Goal: Transaction & Acquisition: Purchase product/service

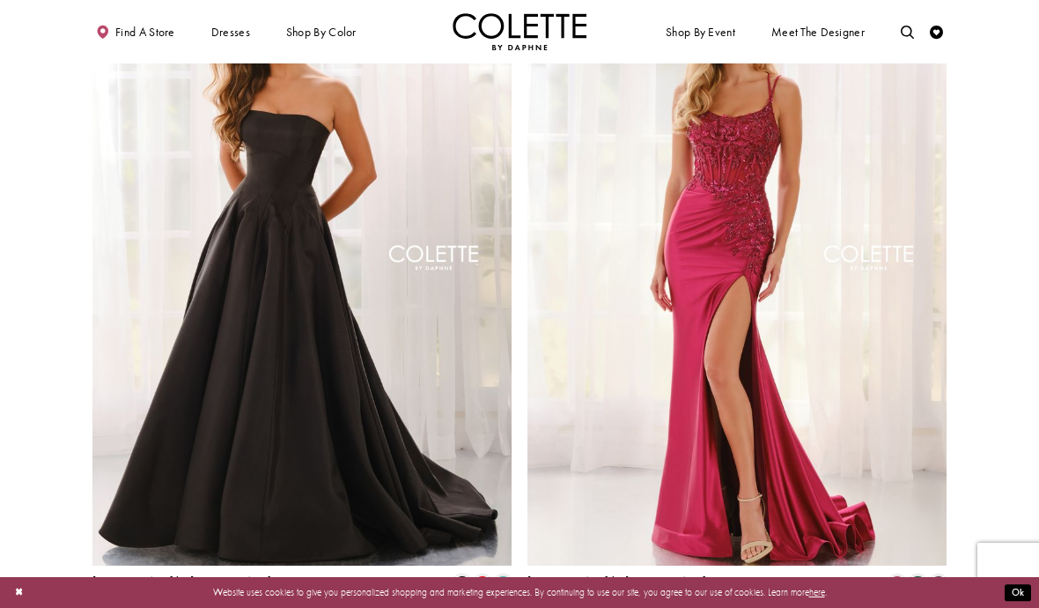
scroll to position [2147, 0]
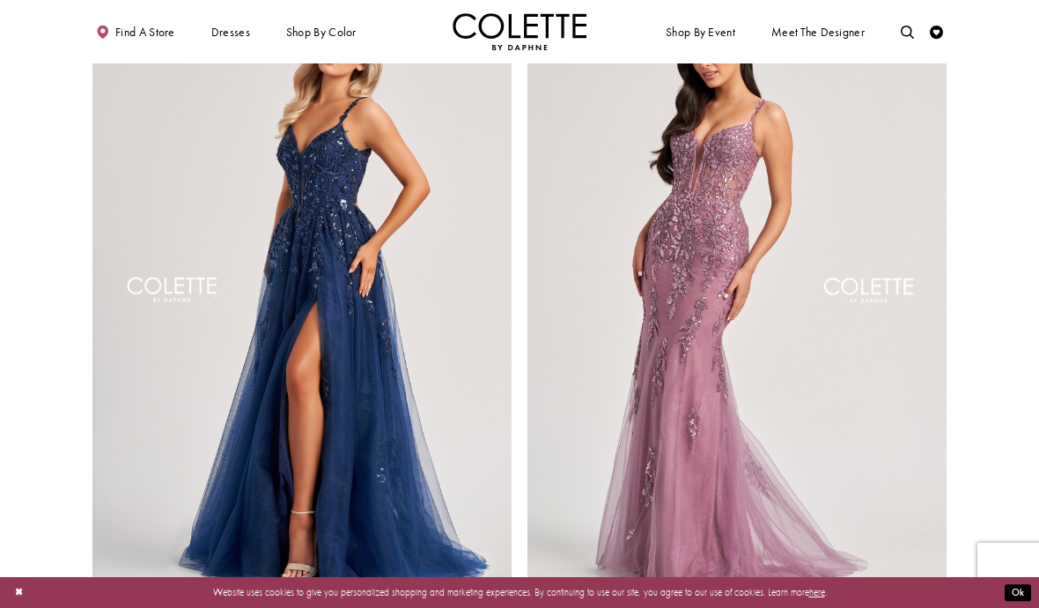
scroll to position [2424, 0]
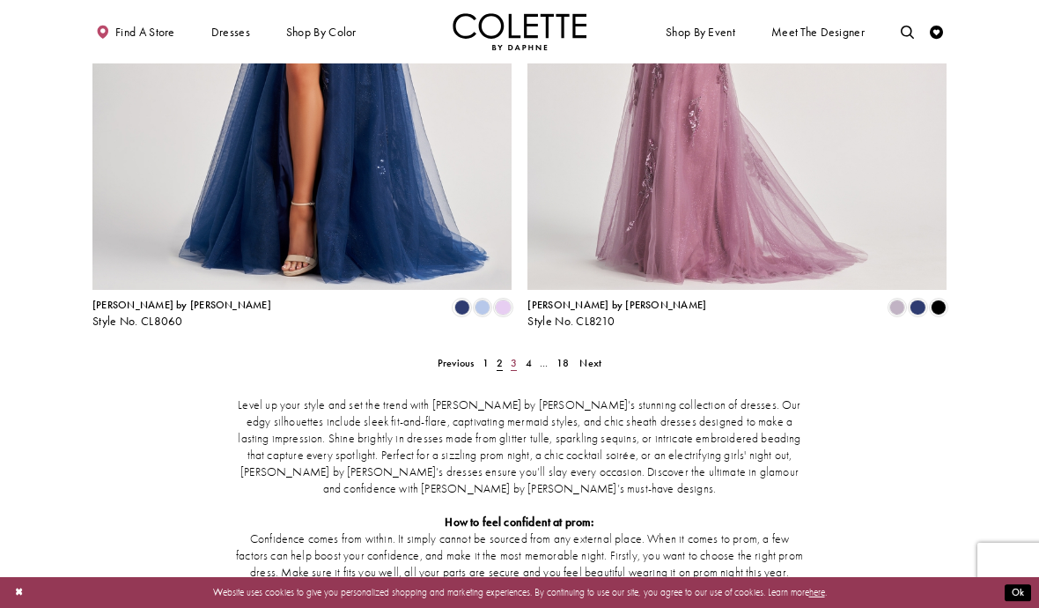
click at [515, 356] on span "3" at bounding box center [514, 363] width 6 height 14
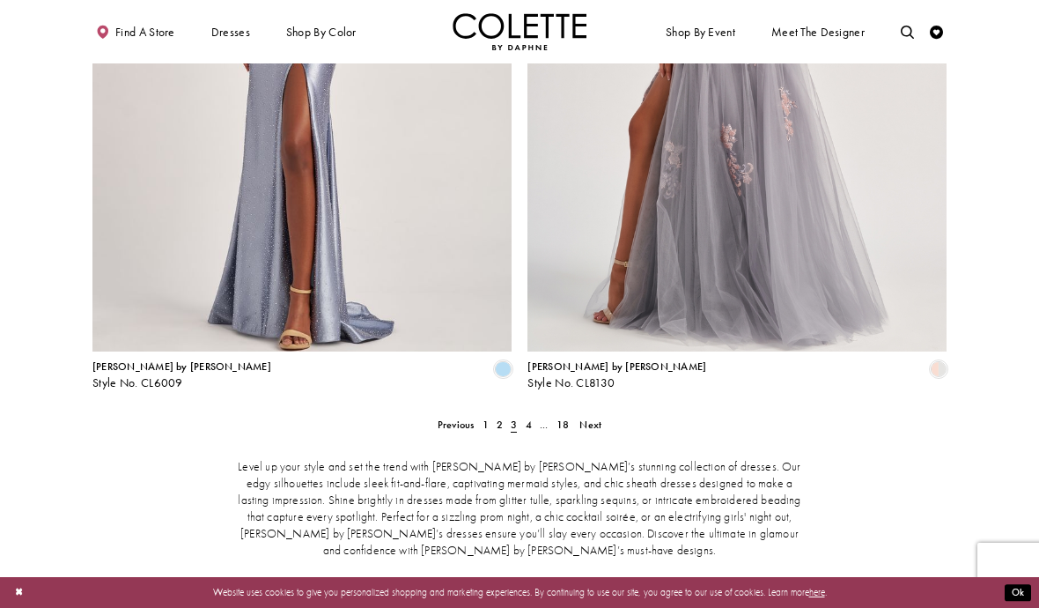
scroll to position [2328, 0]
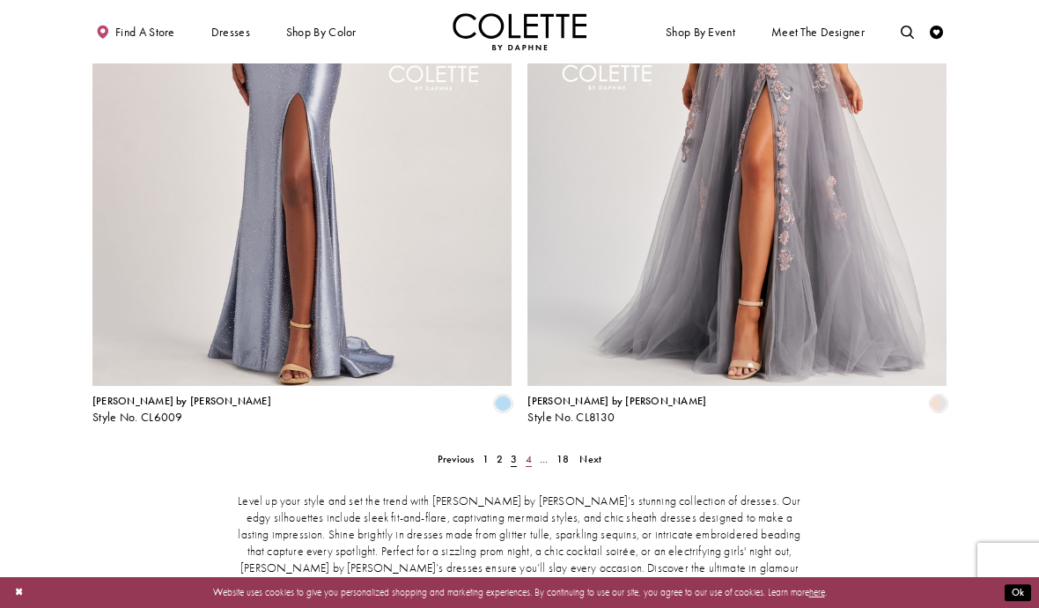
click at [528, 452] on span "4" at bounding box center [529, 459] width 6 height 14
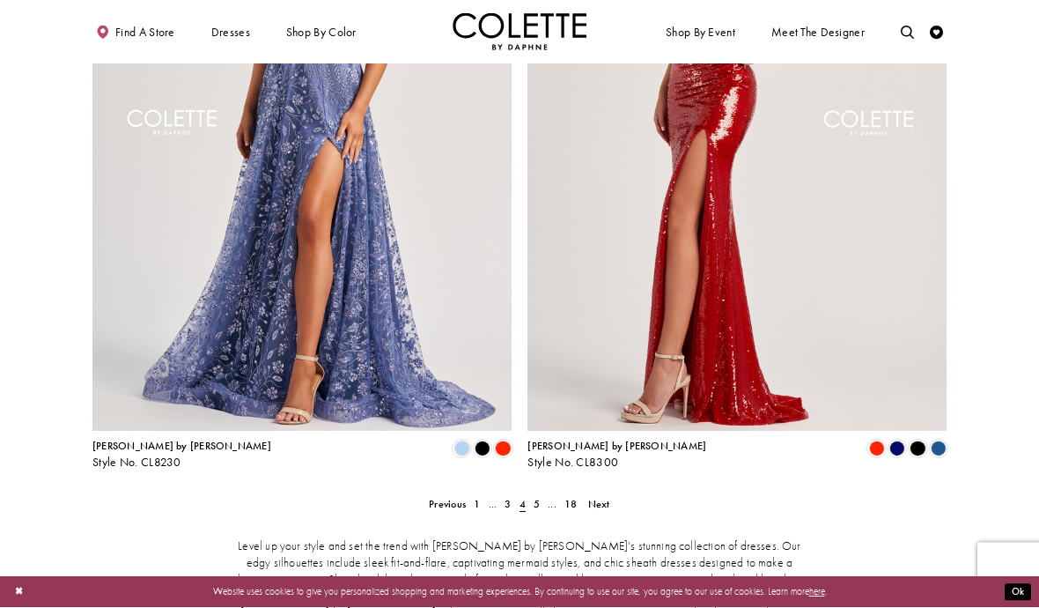
scroll to position [2313, 0]
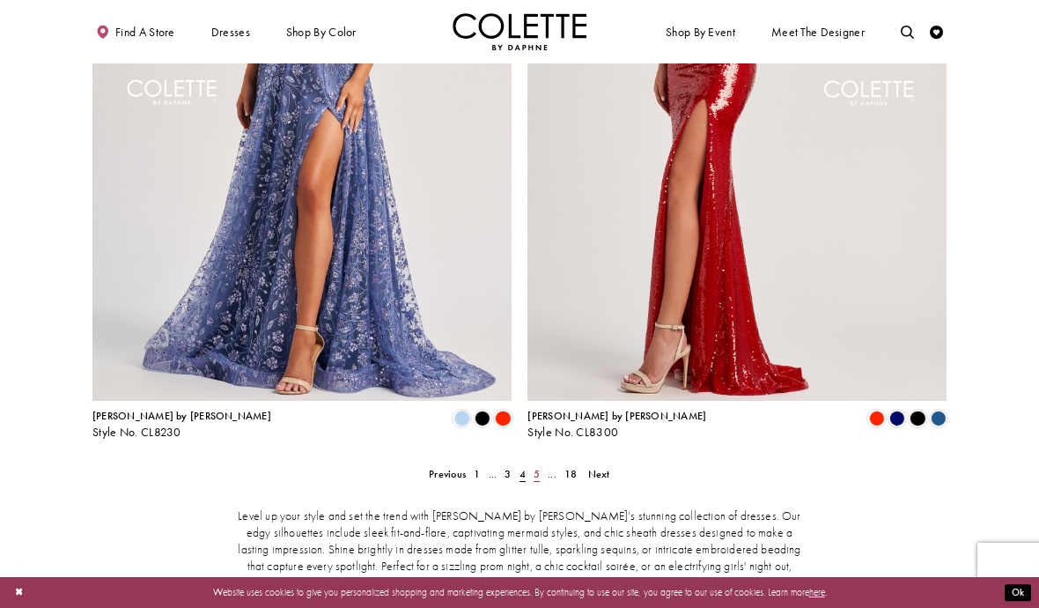
click at [536, 467] on span "5" at bounding box center [537, 474] width 6 height 14
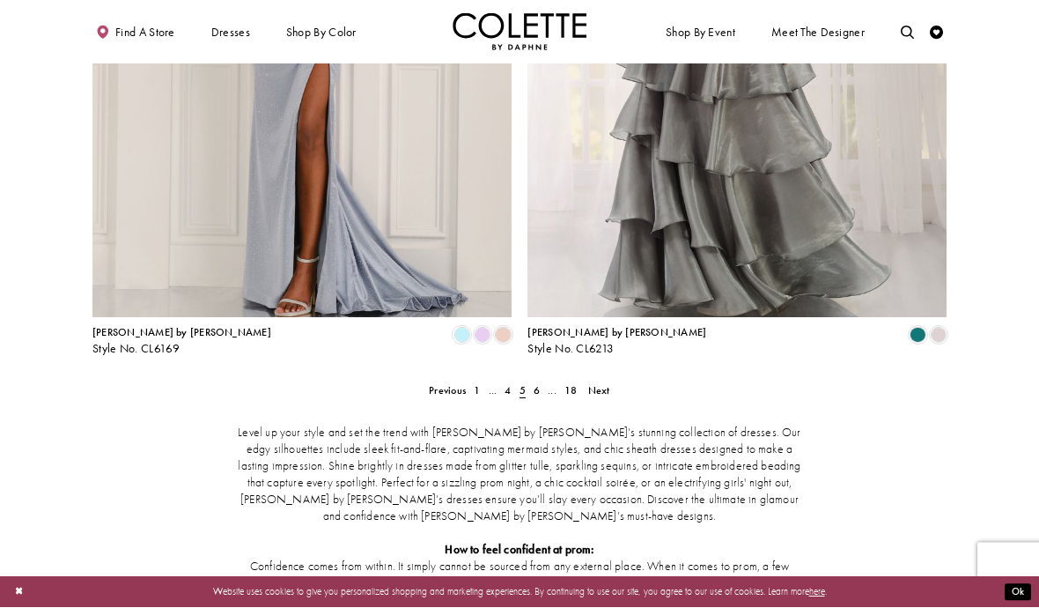
scroll to position [2397, 0]
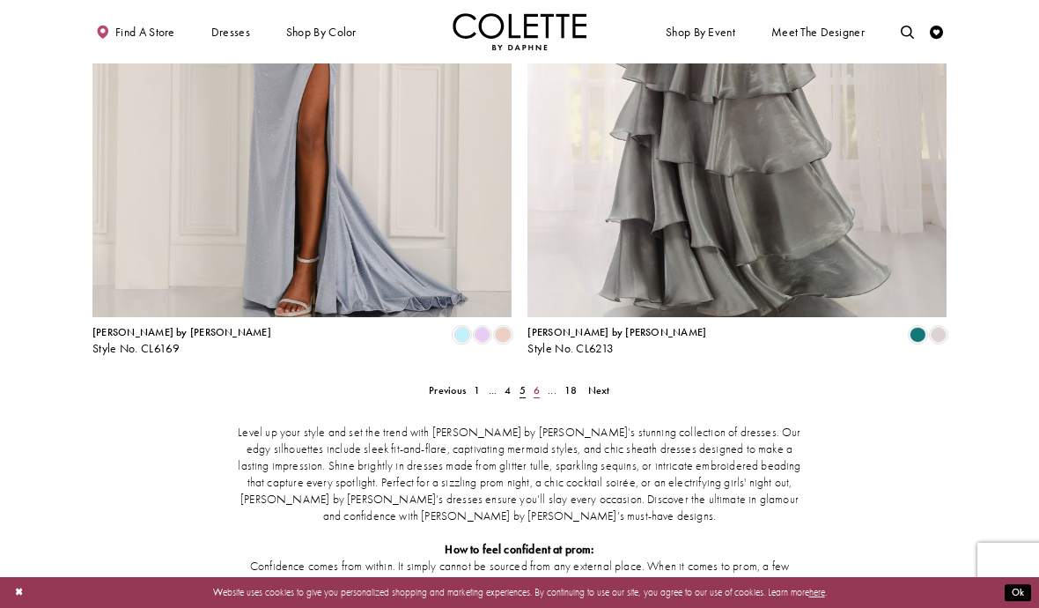
click at [539, 383] on span "6" at bounding box center [537, 390] width 6 height 14
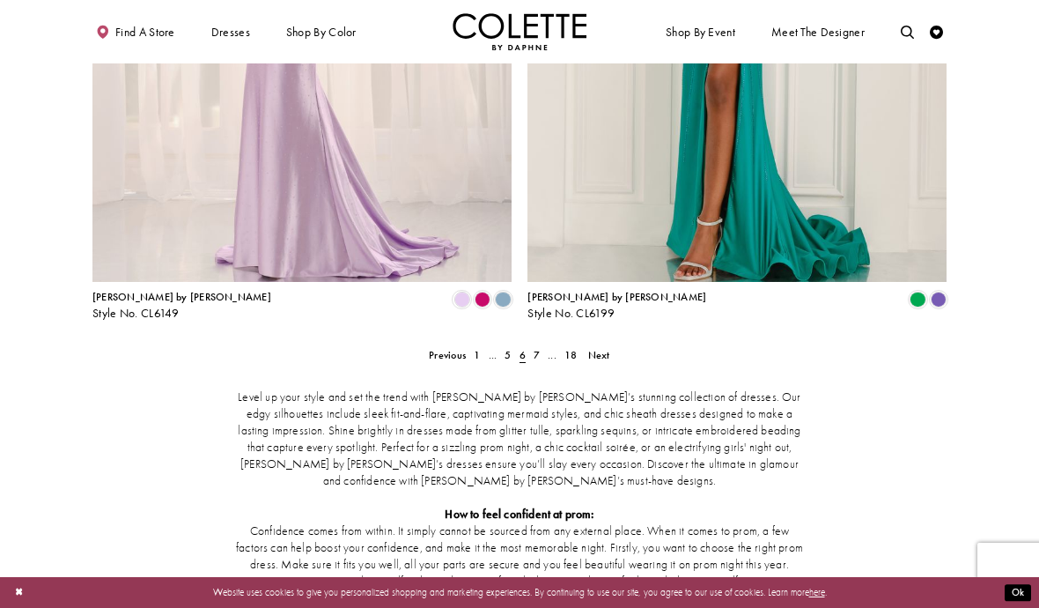
scroll to position [2453, 0]
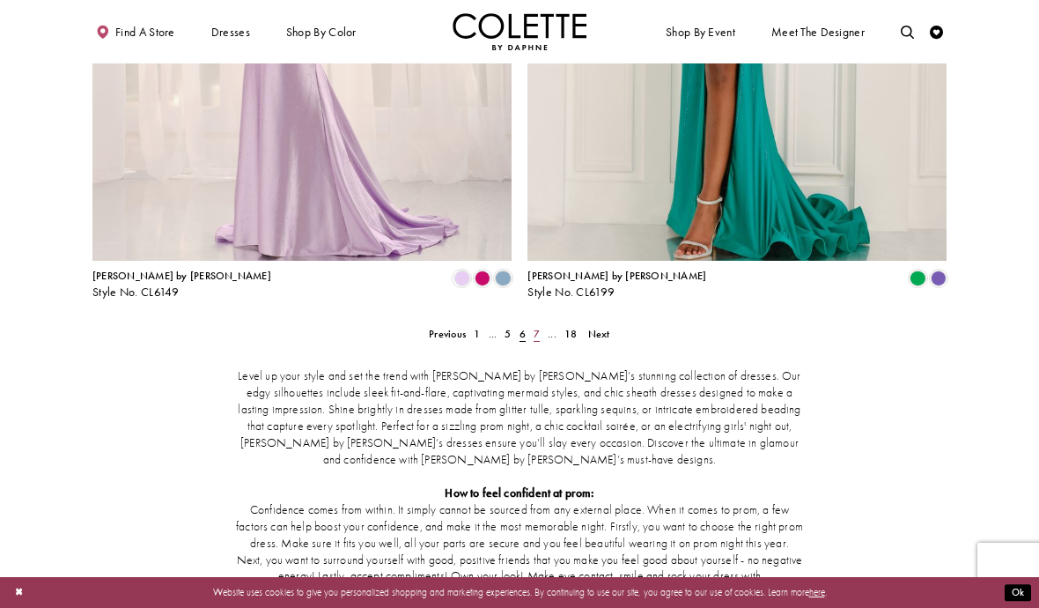
click at [536, 327] on span "7" at bounding box center [537, 334] width 6 height 14
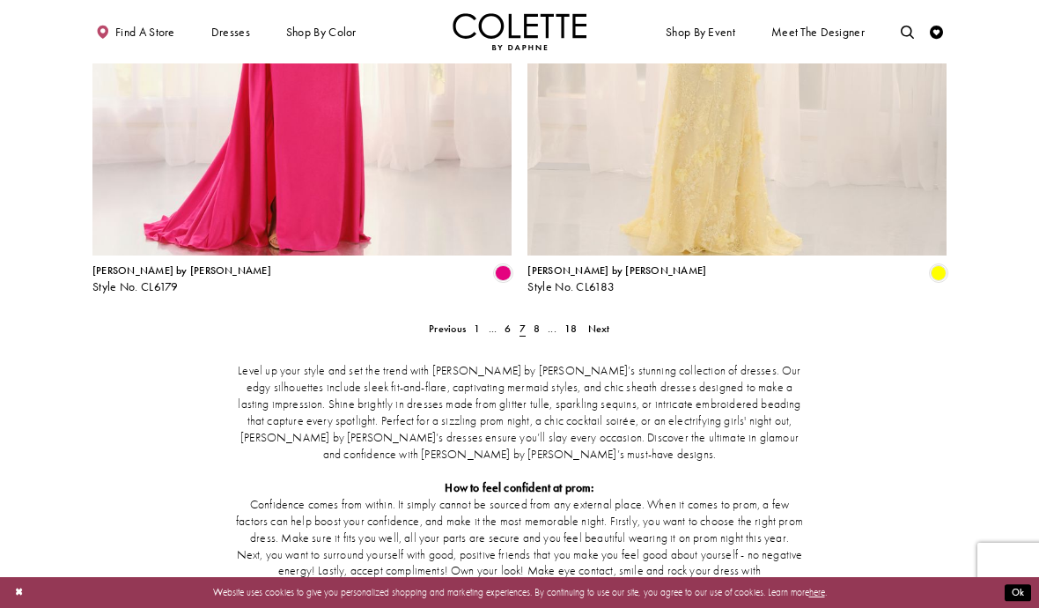
scroll to position [2458, 0]
click at [536, 322] on span "8" at bounding box center [537, 329] width 6 height 14
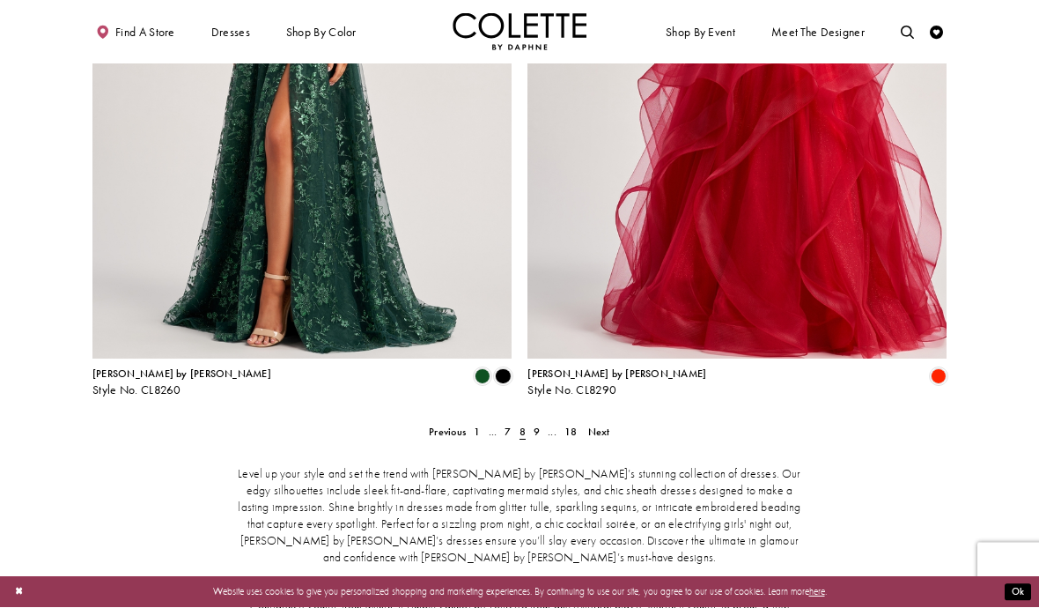
scroll to position [2356, 0]
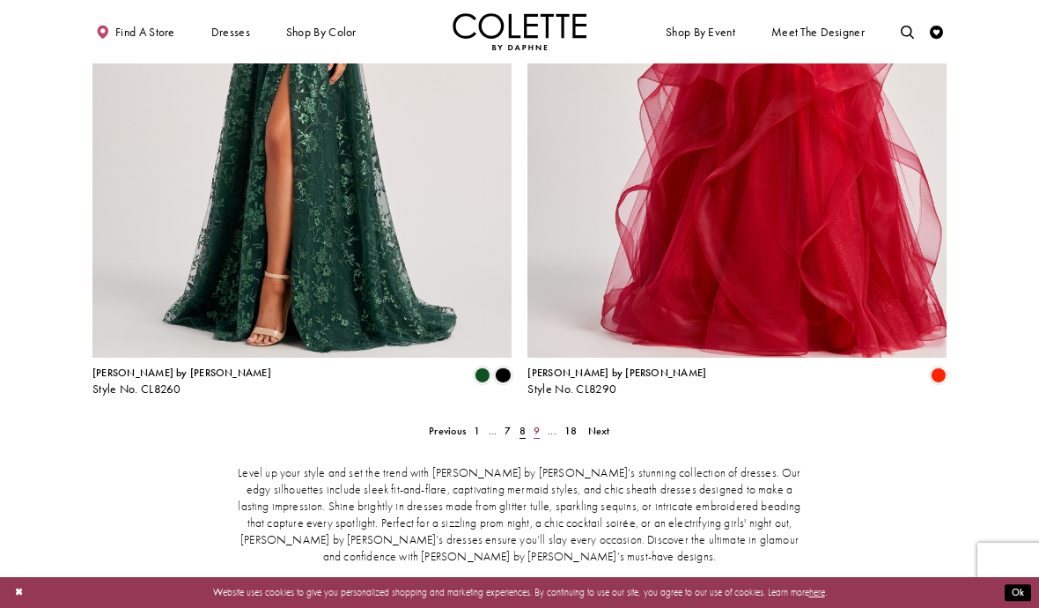
click at [536, 421] on link "9" at bounding box center [536, 430] width 14 height 19
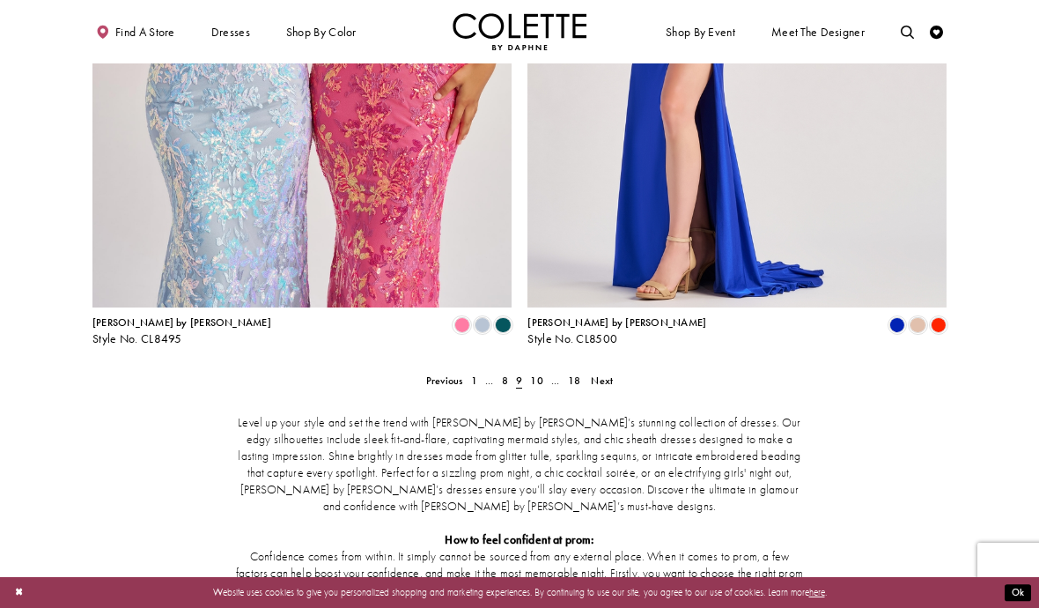
scroll to position [2357, 0]
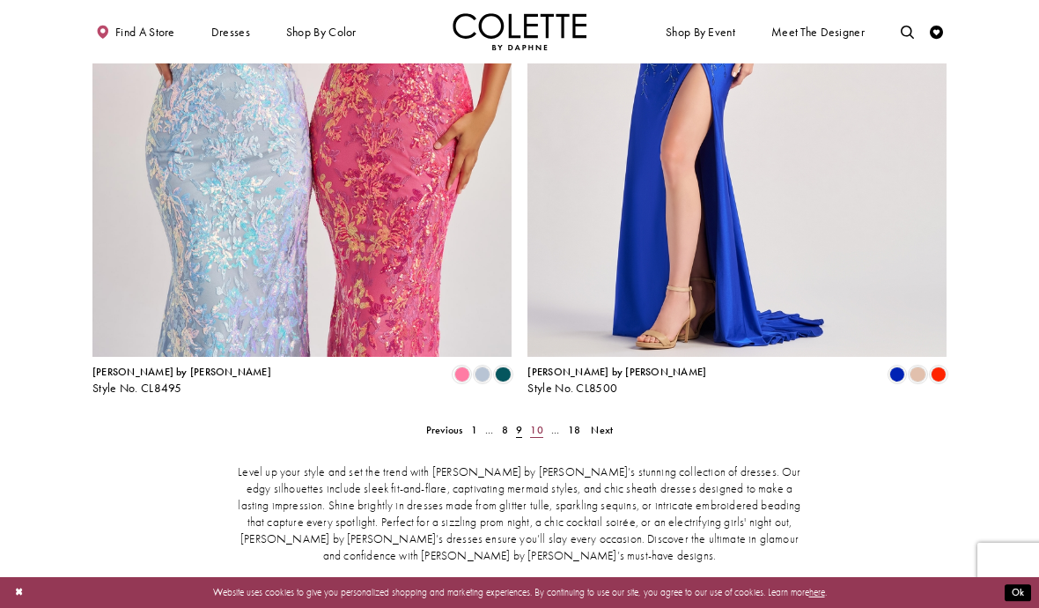
click at [541, 420] on link "10" at bounding box center [537, 429] width 21 height 19
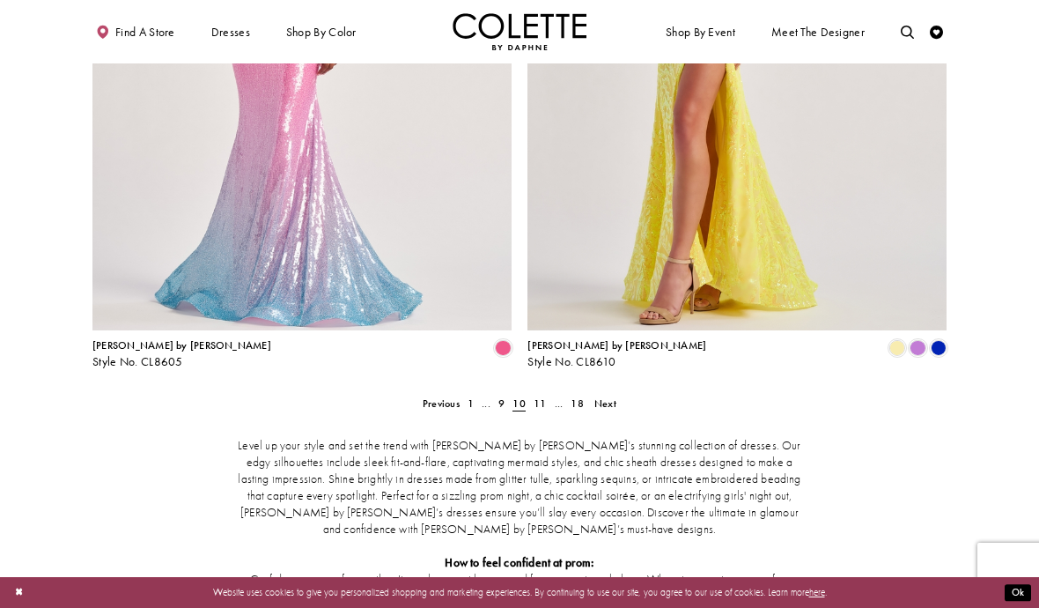
scroll to position [2384, 0]
click at [540, 395] on span "11" at bounding box center [540, 402] width 12 height 14
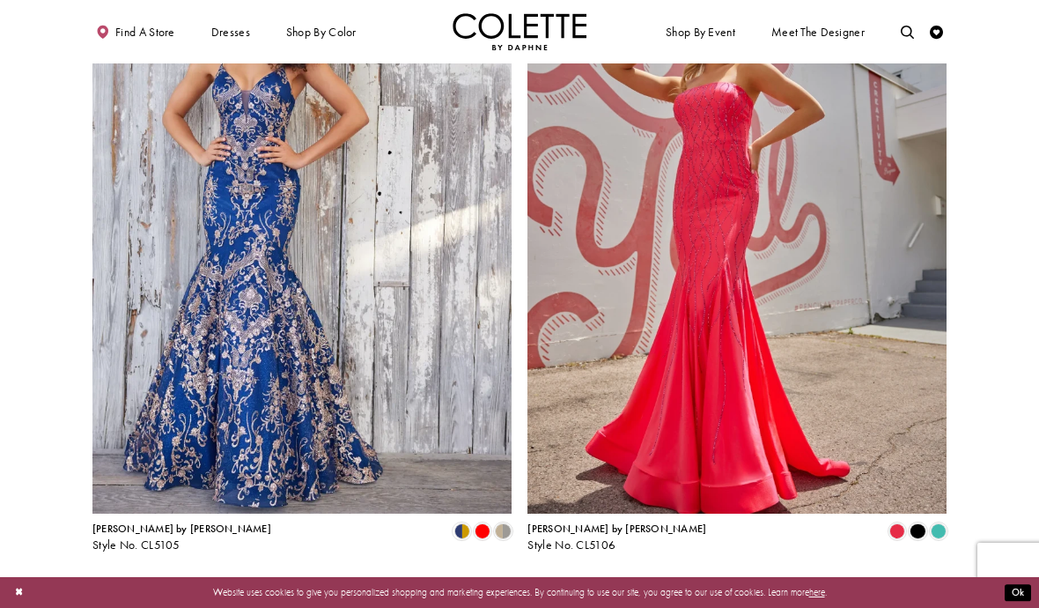
scroll to position [2265, 0]
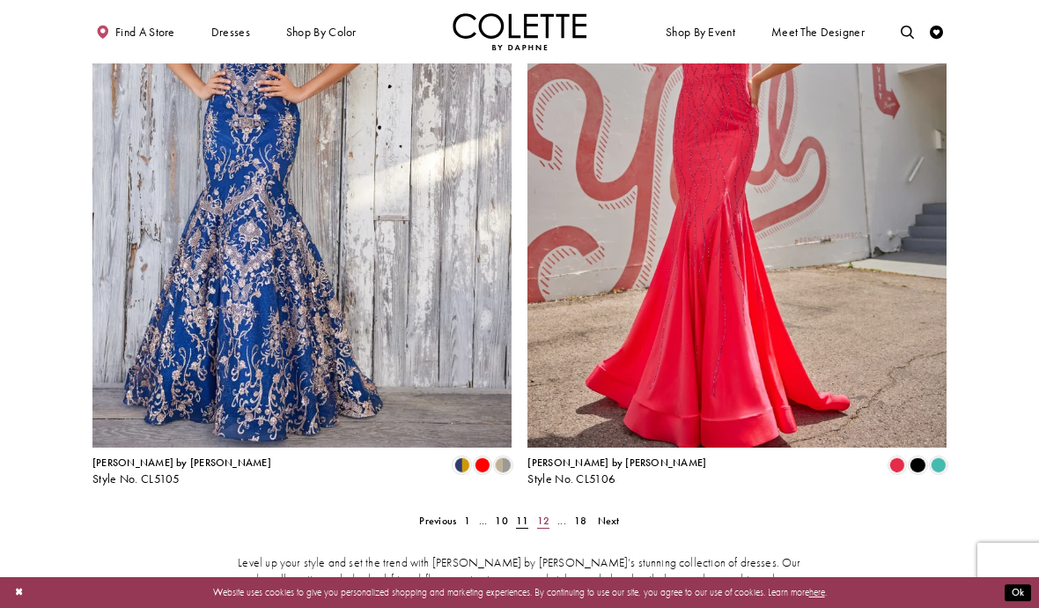
click at [544, 514] on span "12" at bounding box center [543, 521] width 12 height 14
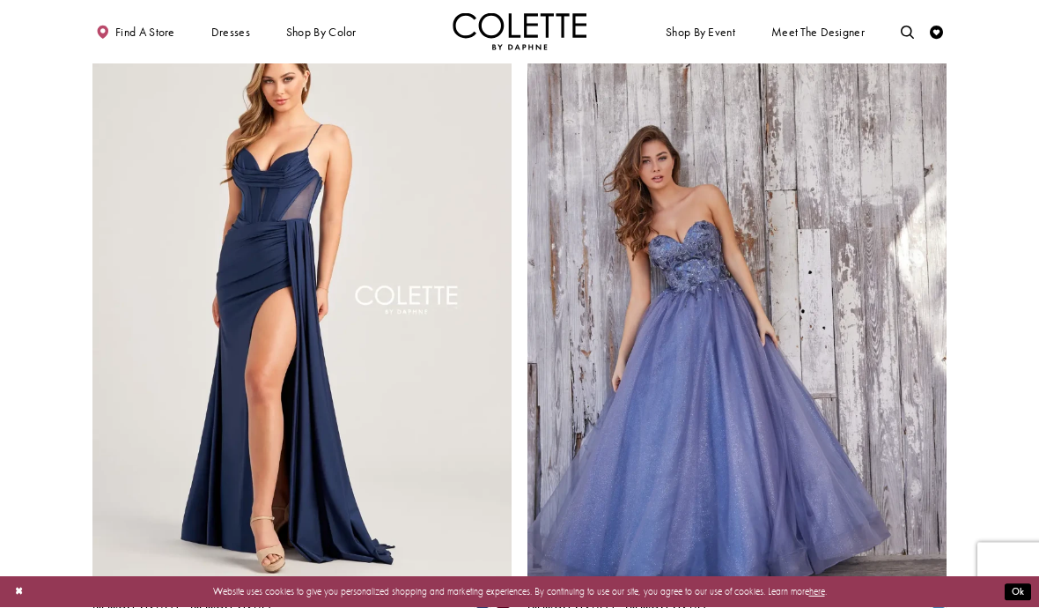
scroll to position [2136, 0]
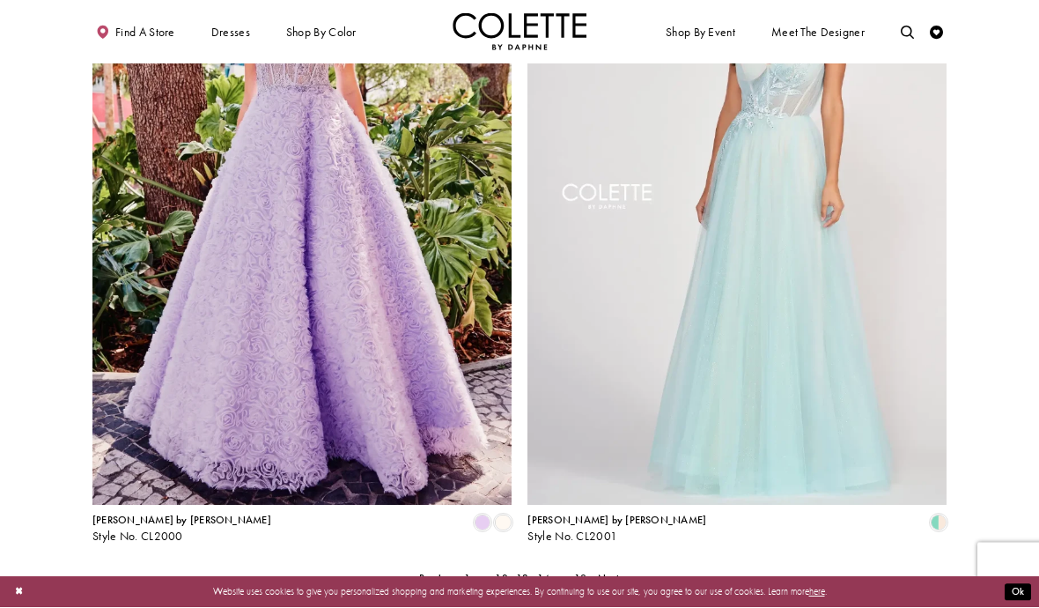
scroll to position [2222, 0]
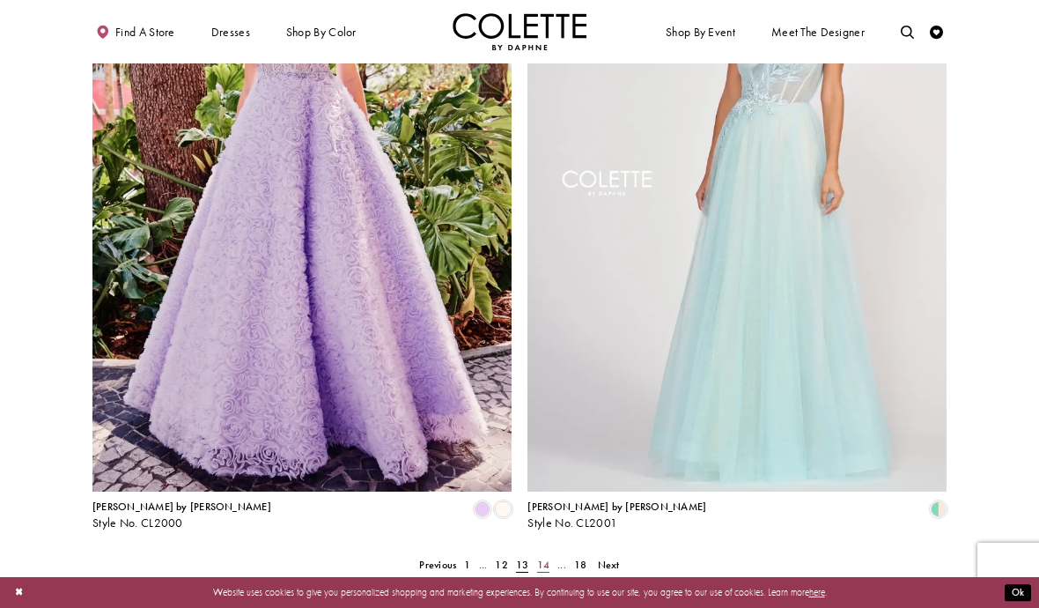
click at [542, 558] on span "14" at bounding box center [543, 565] width 12 height 14
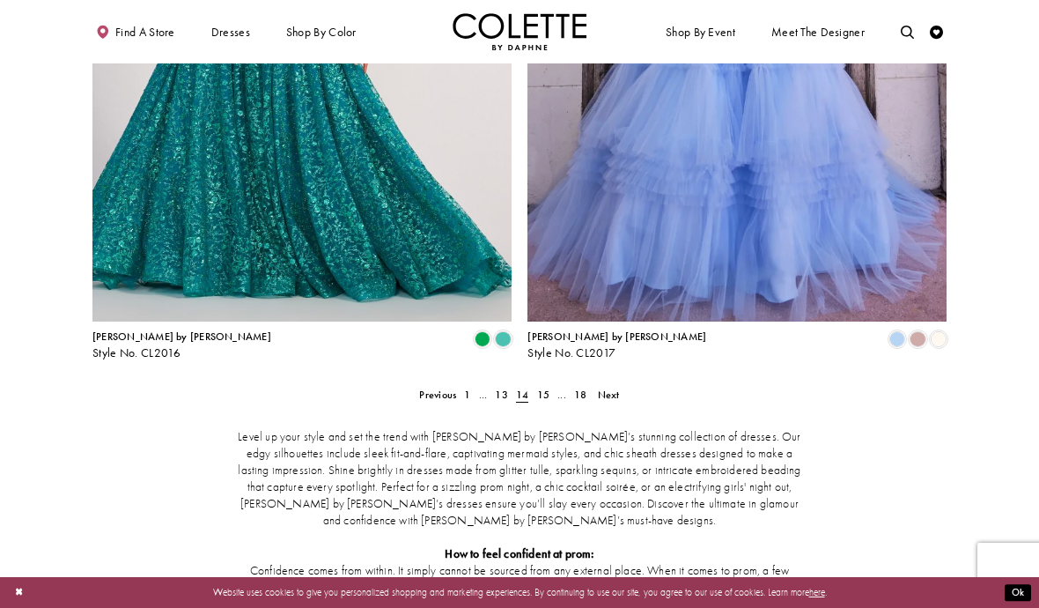
scroll to position [2393, 0]
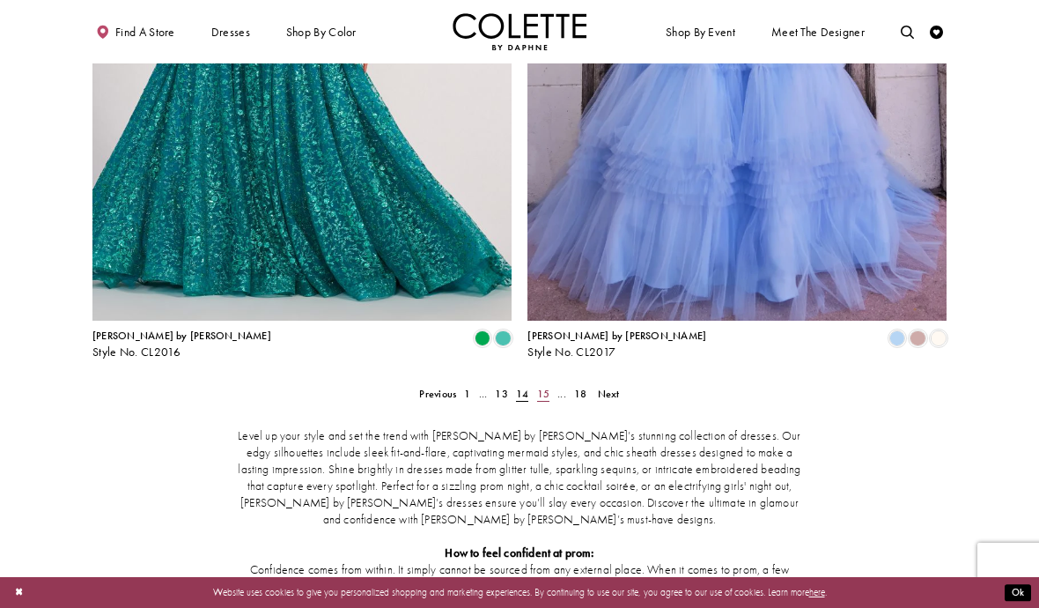
click at [549, 387] on span "15" at bounding box center [543, 394] width 12 height 14
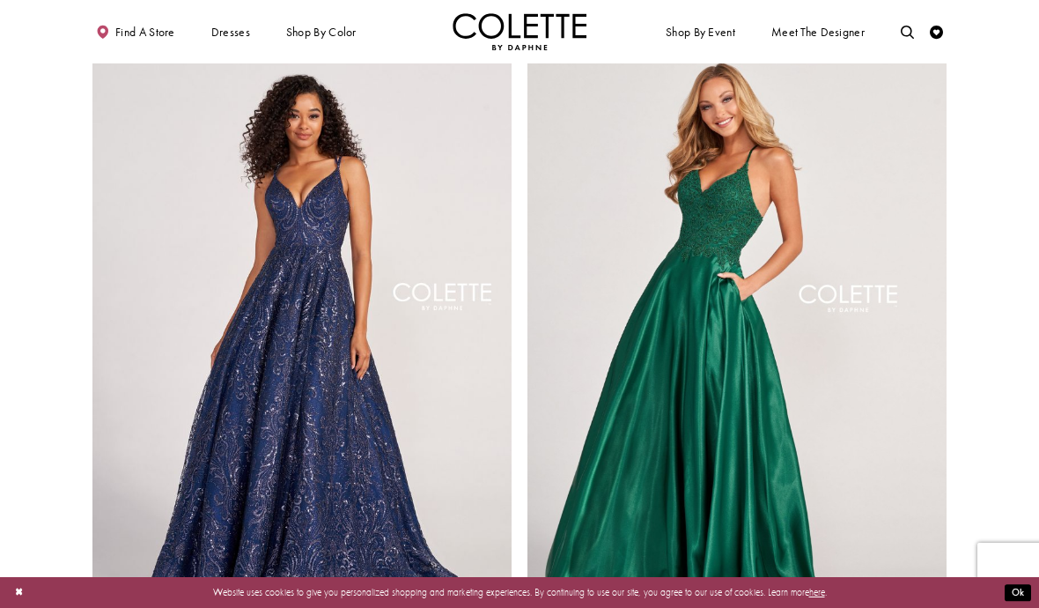
scroll to position [2085, 0]
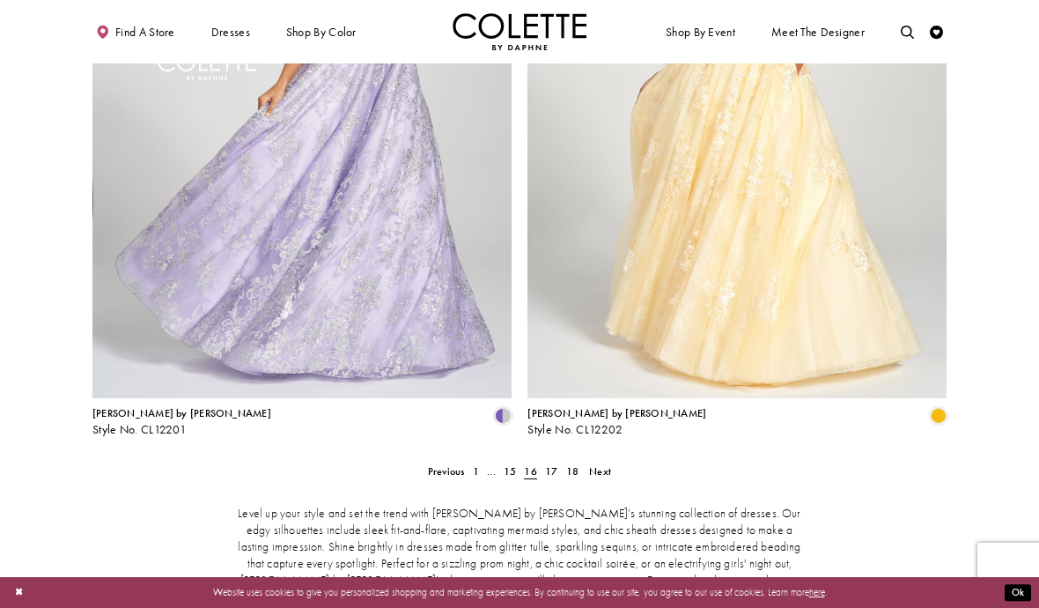
scroll to position [2380, 0]
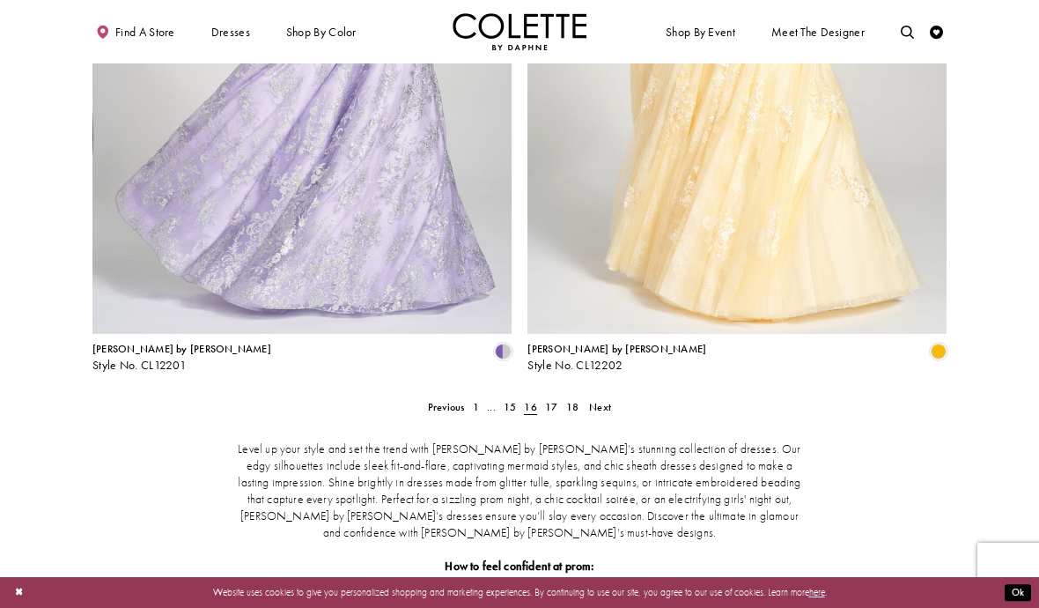
click at [550, 400] on span "17" at bounding box center [551, 407] width 12 height 14
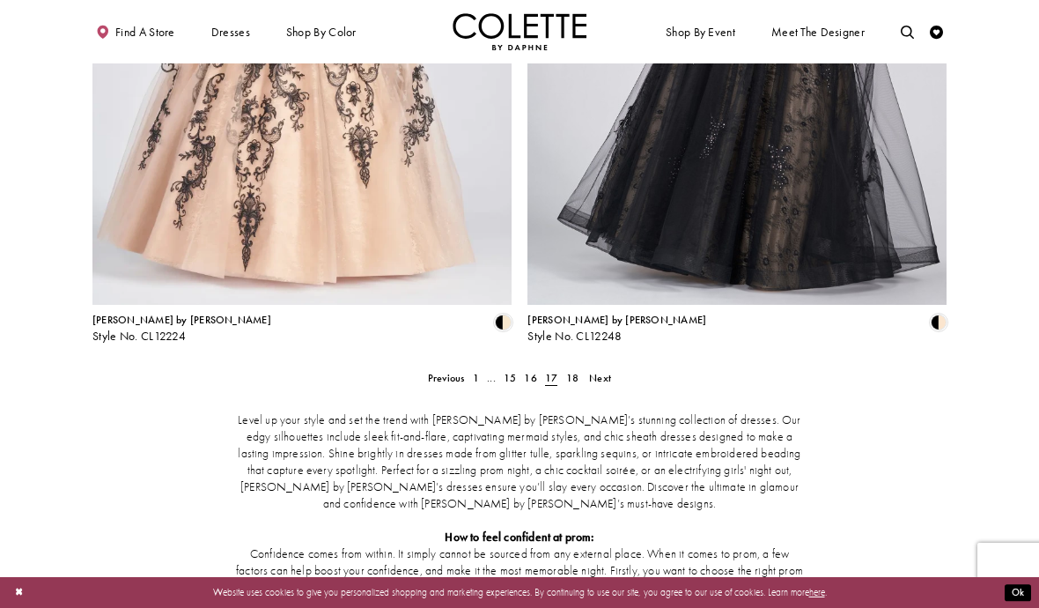
scroll to position [2480, 0]
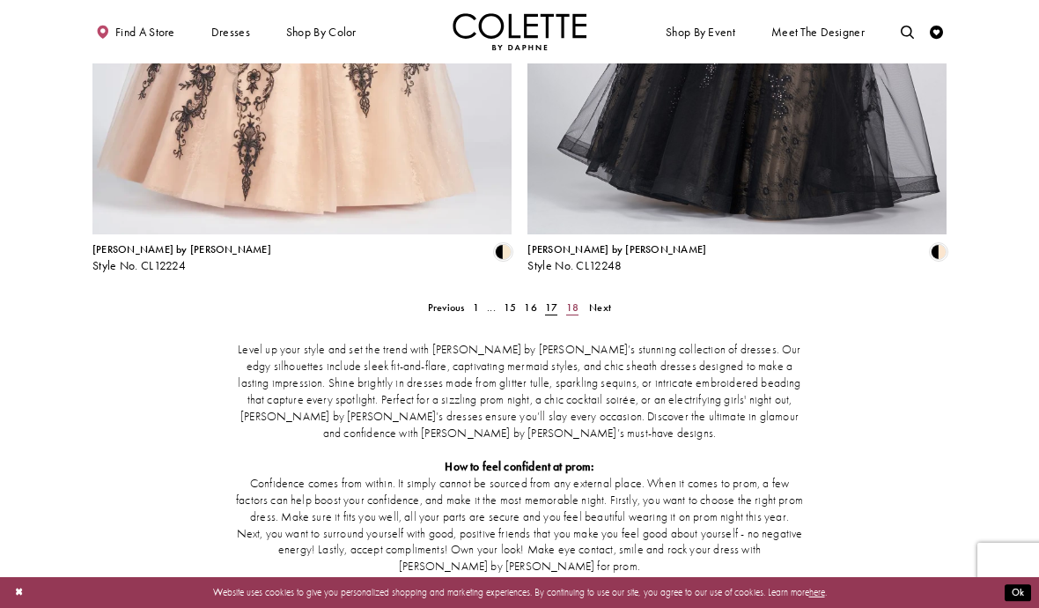
click at [575, 300] on span "18" at bounding box center [572, 307] width 12 height 14
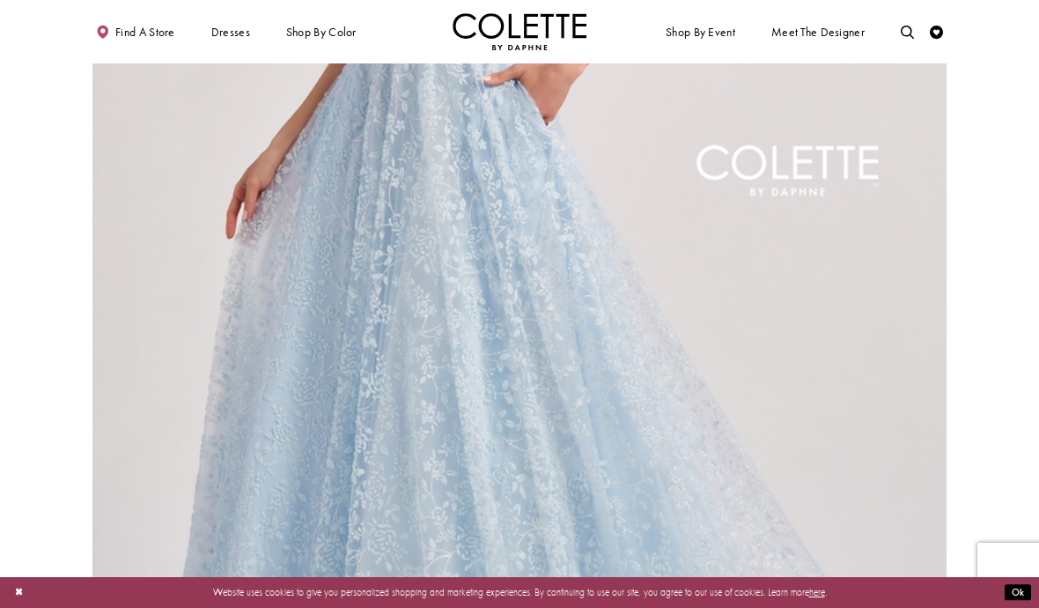
scroll to position [1434, 0]
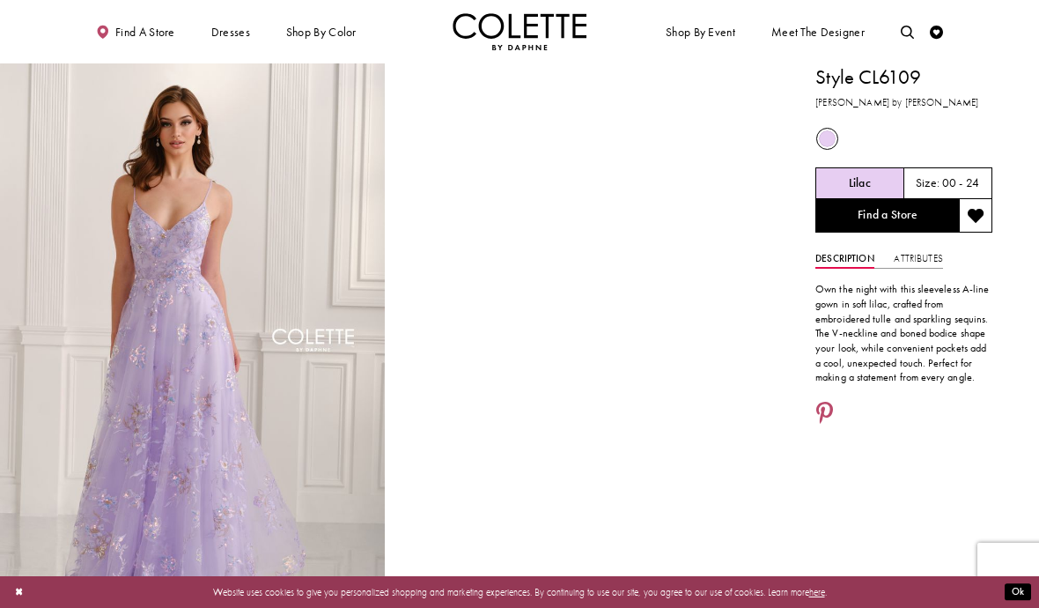
click at [943, 174] on div "Size: 00 - 24" at bounding box center [949, 183] width 88 height 32
click at [909, 216] on link "Find a Store" at bounding box center [888, 215] width 144 height 33
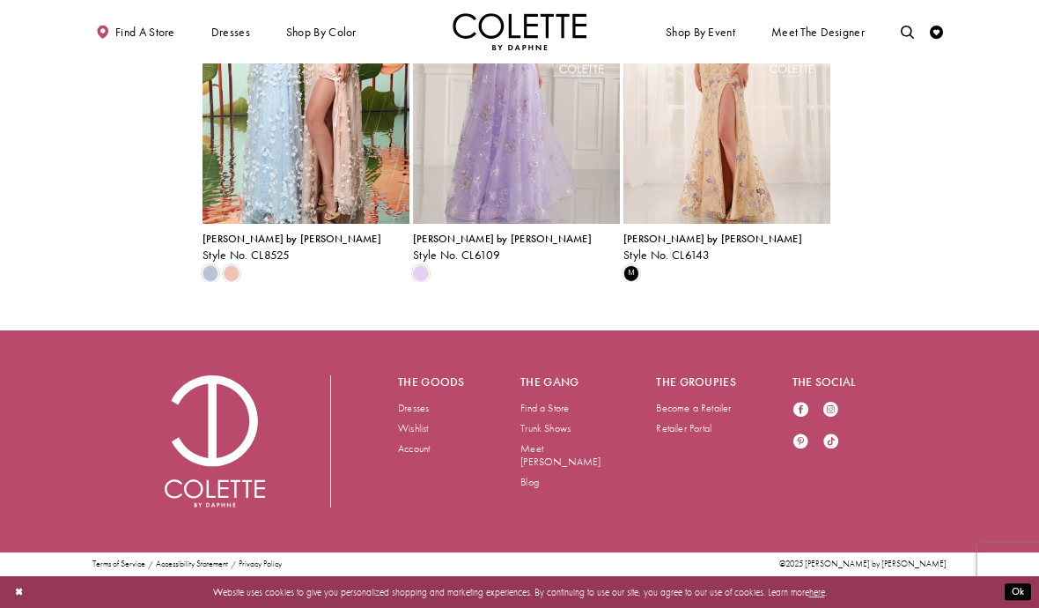
scroll to position [1940, 0]
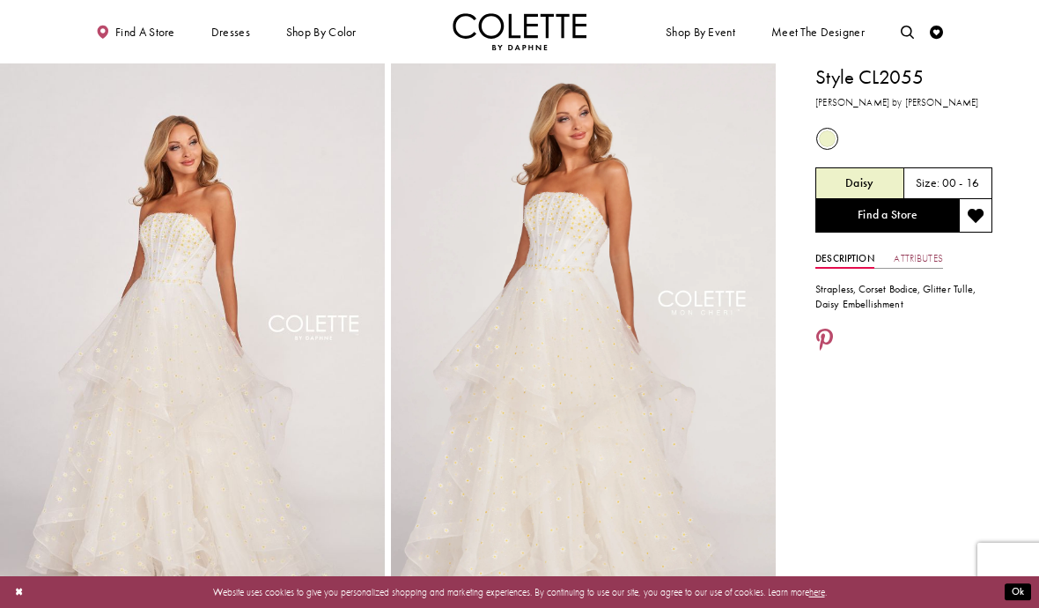
click at [917, 255] on link "Attributes" at bounding box center [918, 258] width 48 height 19
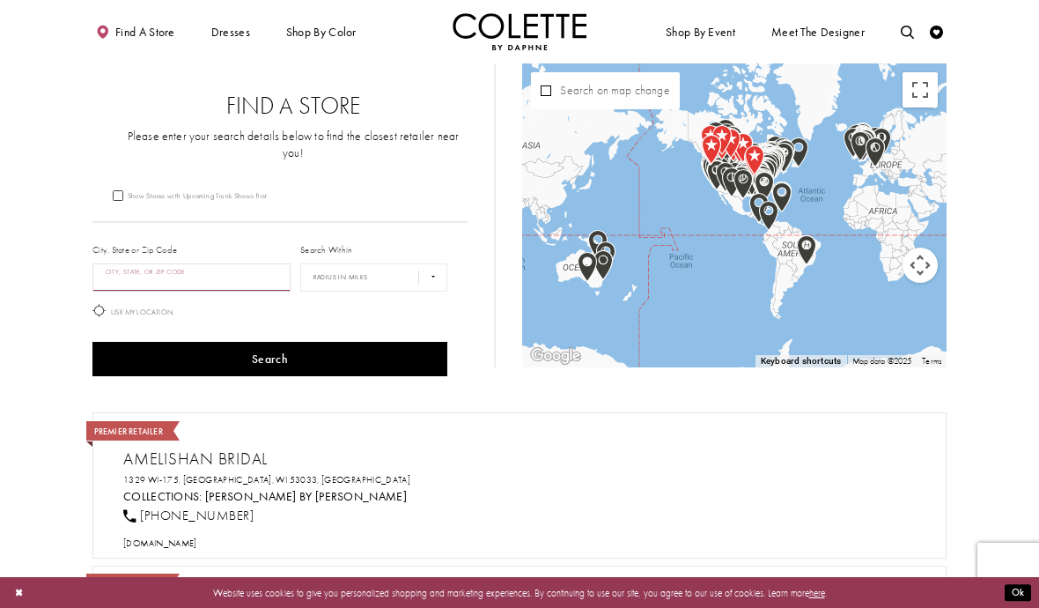
click at [207, 263] on input "City, State, or ZIP Code" at bounding box center [191, 277] width 198 height 28
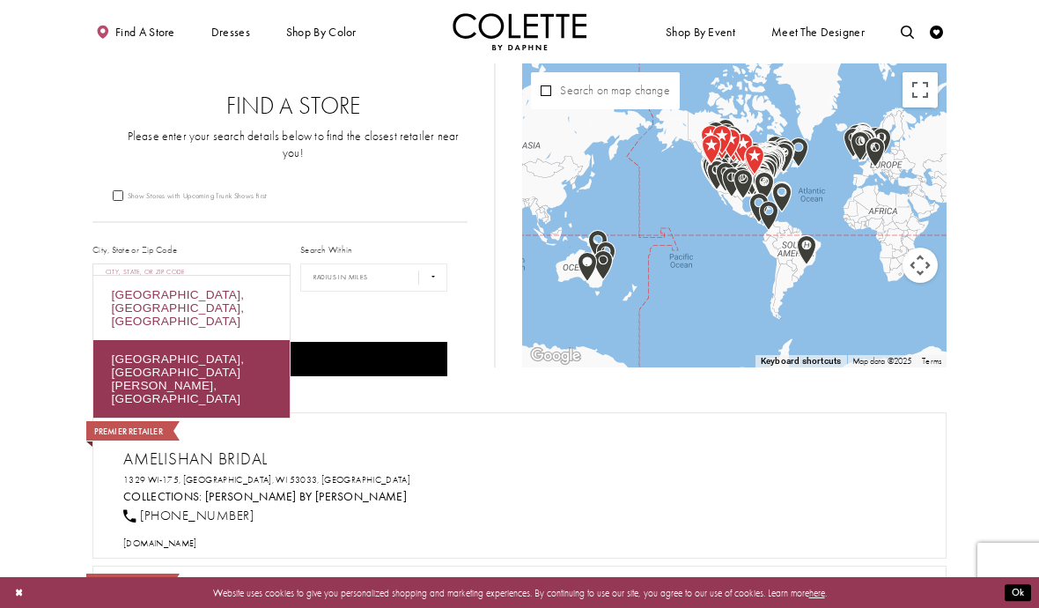
click at [215, 294] on div "Calgary, AB, Canada" at bounding box center [191, 308] width 196 height 64
type input "**********"
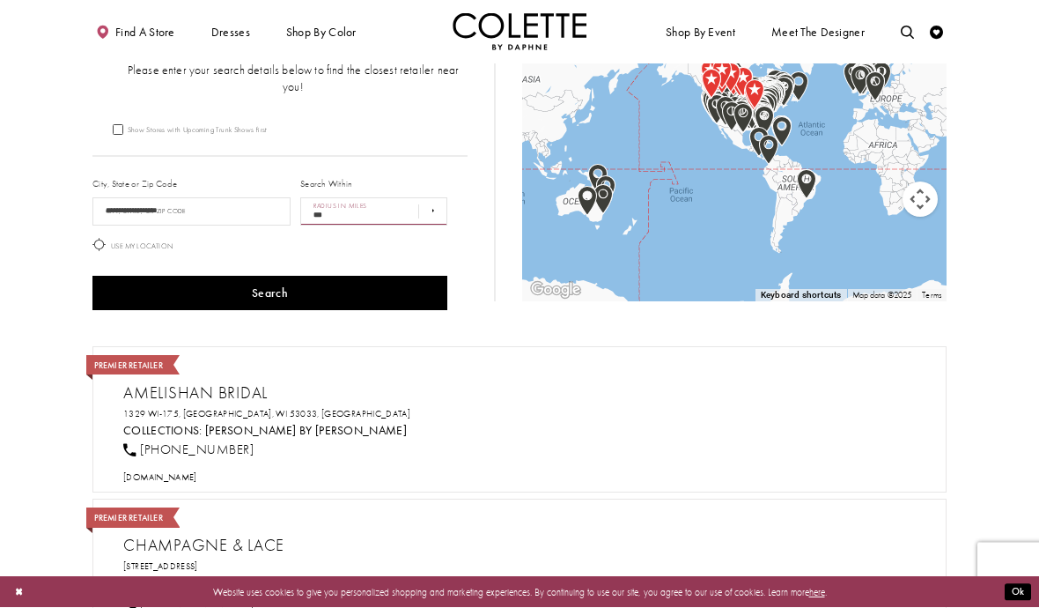
scroll to position [66, 0]
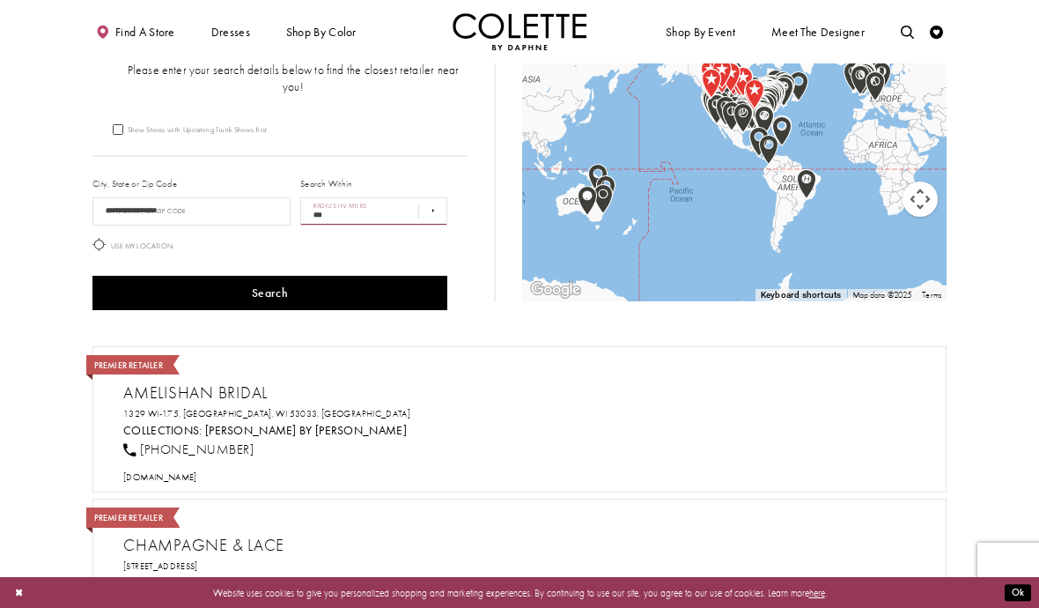
select select "*****"
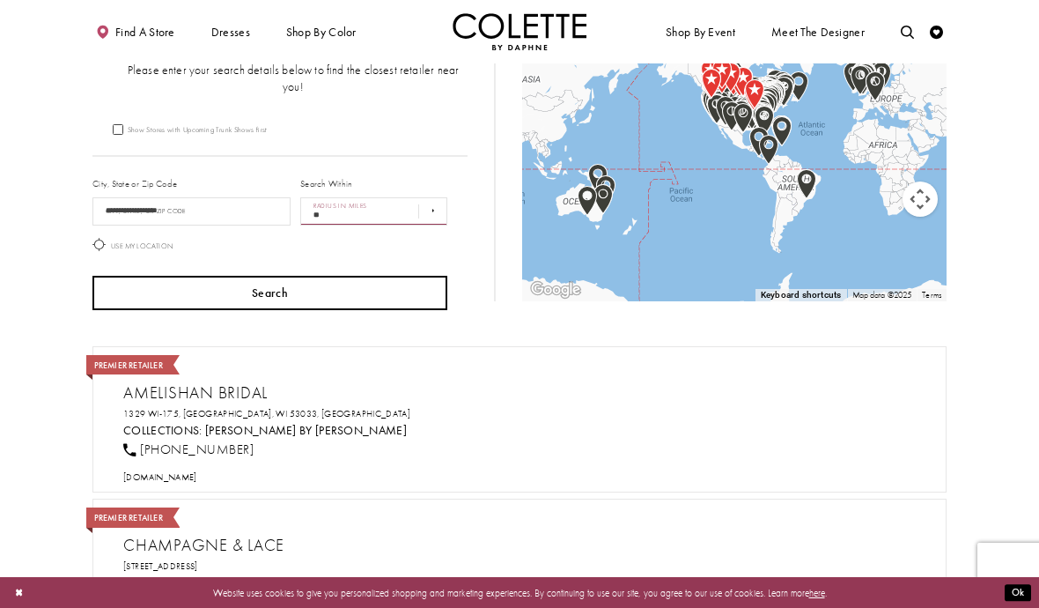
click at [355, 276] on button "Search" at bounding box center [269, 293] width 355 height 34
